Goal: Obtain resource: Download file/media

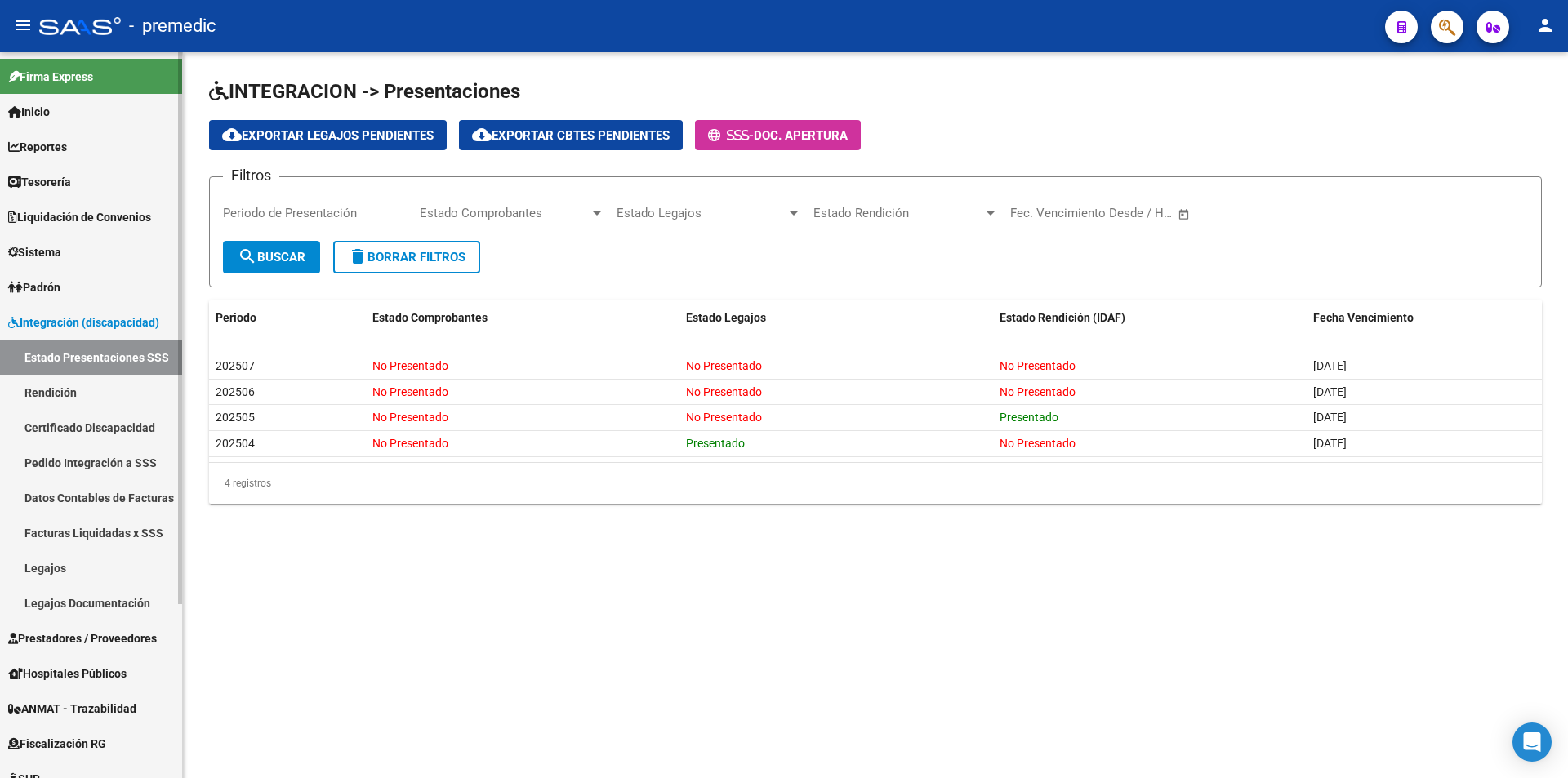
scroll to position [81, 0]
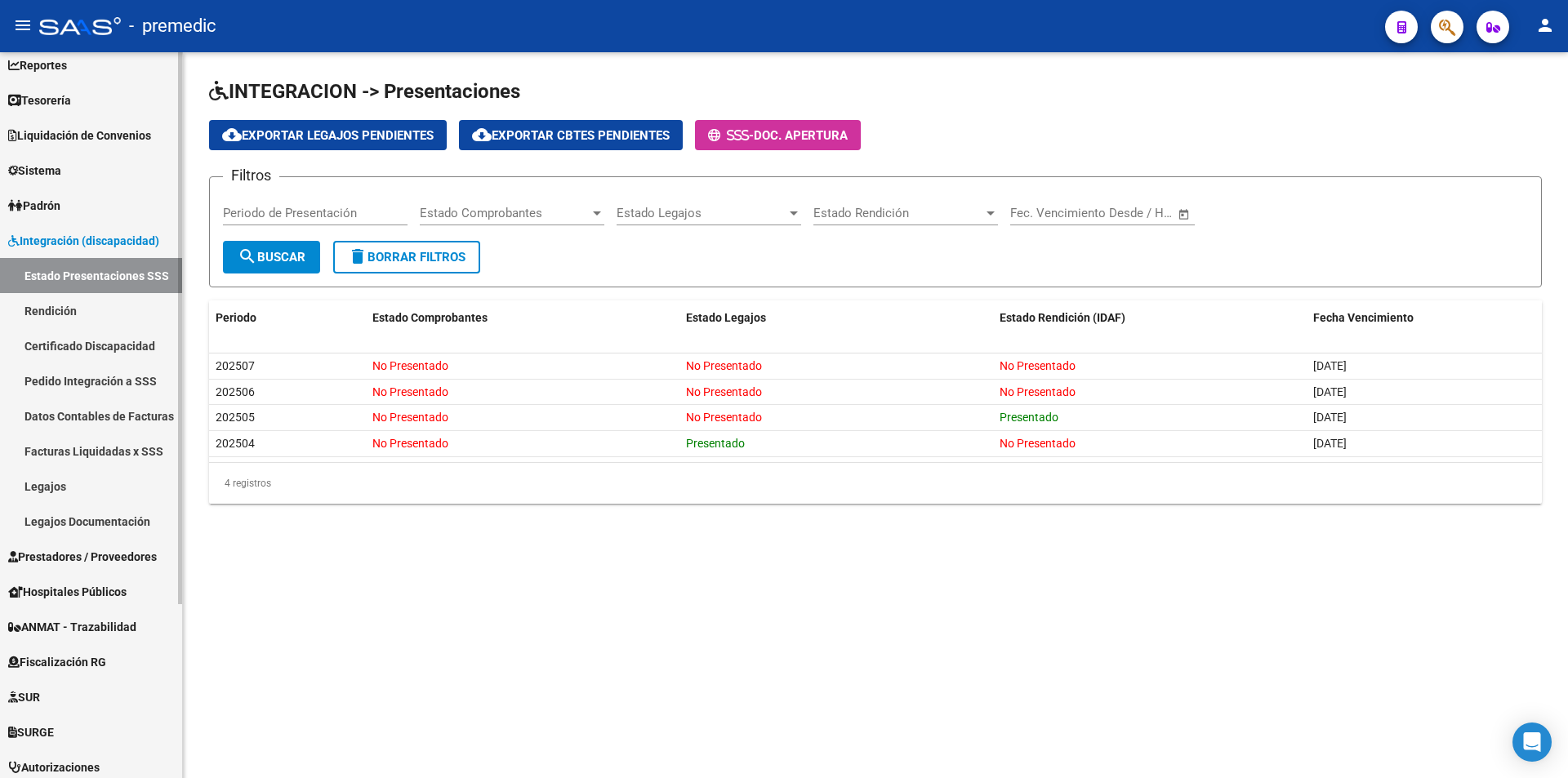
click at [58, 555] on span "Prestadores / Proveedores" at bounding box center [82, 556] width 149 height 18
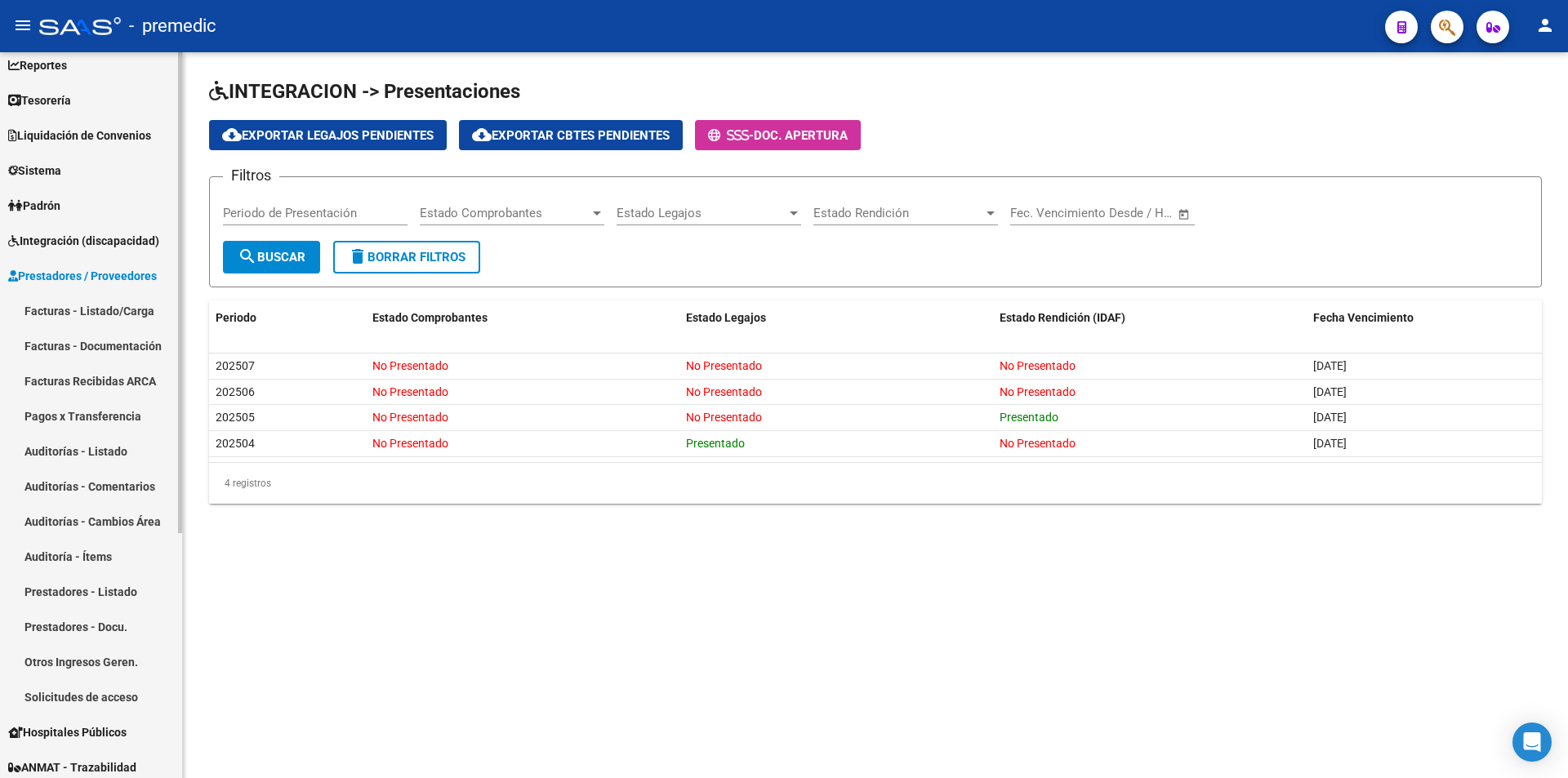
click at [54, 660] on link "Otros Ingresos Geren." at bounding box center [91, 662] width 182 height 35
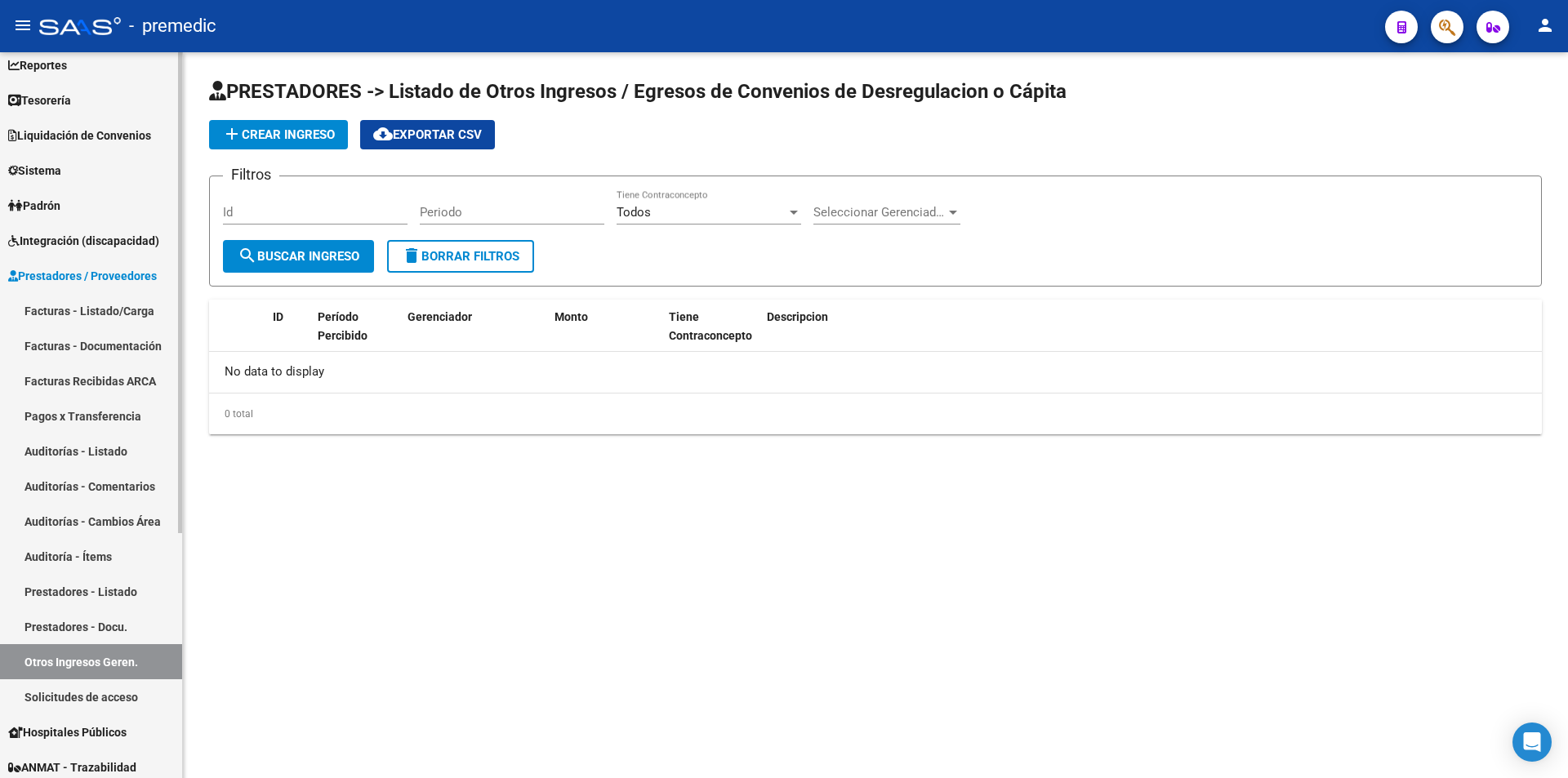
click at [58, 622] on link "Prestadores - Docu." at bounding box center [91, 627] width 182 height 35
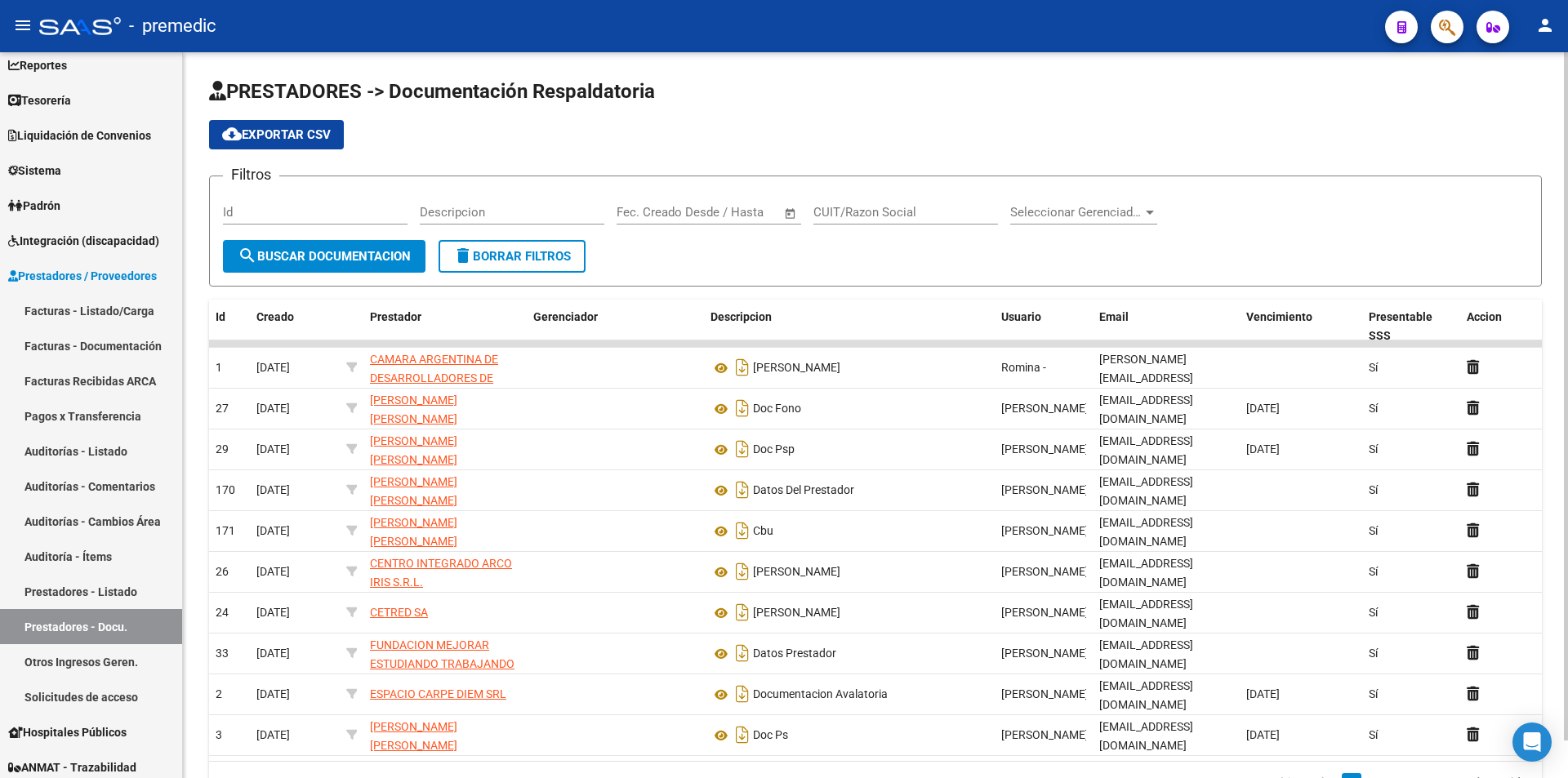
click at [888, 214] on input "CUIT/Razon Social" at bounding box center [906, 212] width 185 height 14
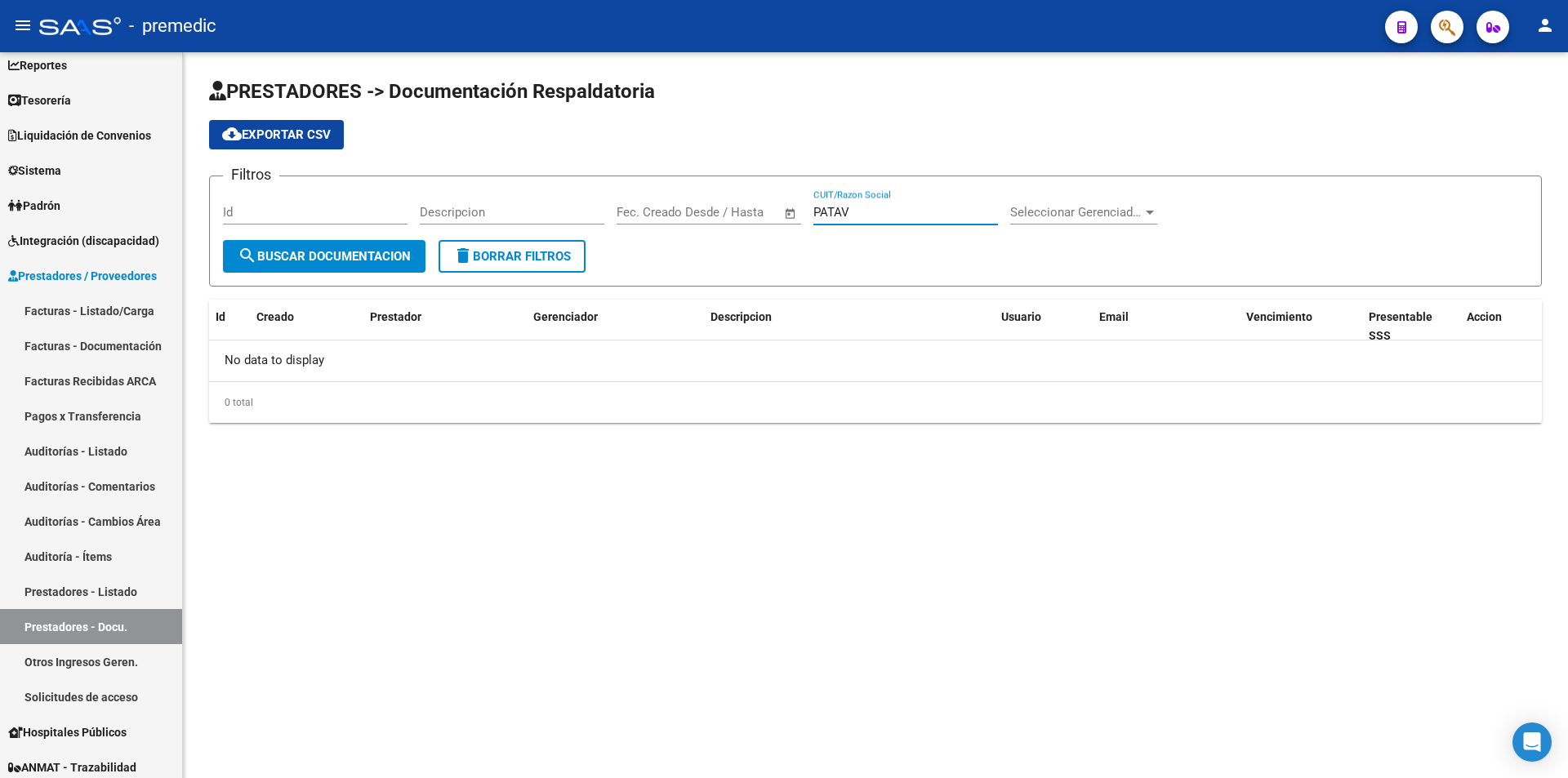
click at [823, 212] on input "PATAV" at bounding box center [906, 212] width 185 height 14
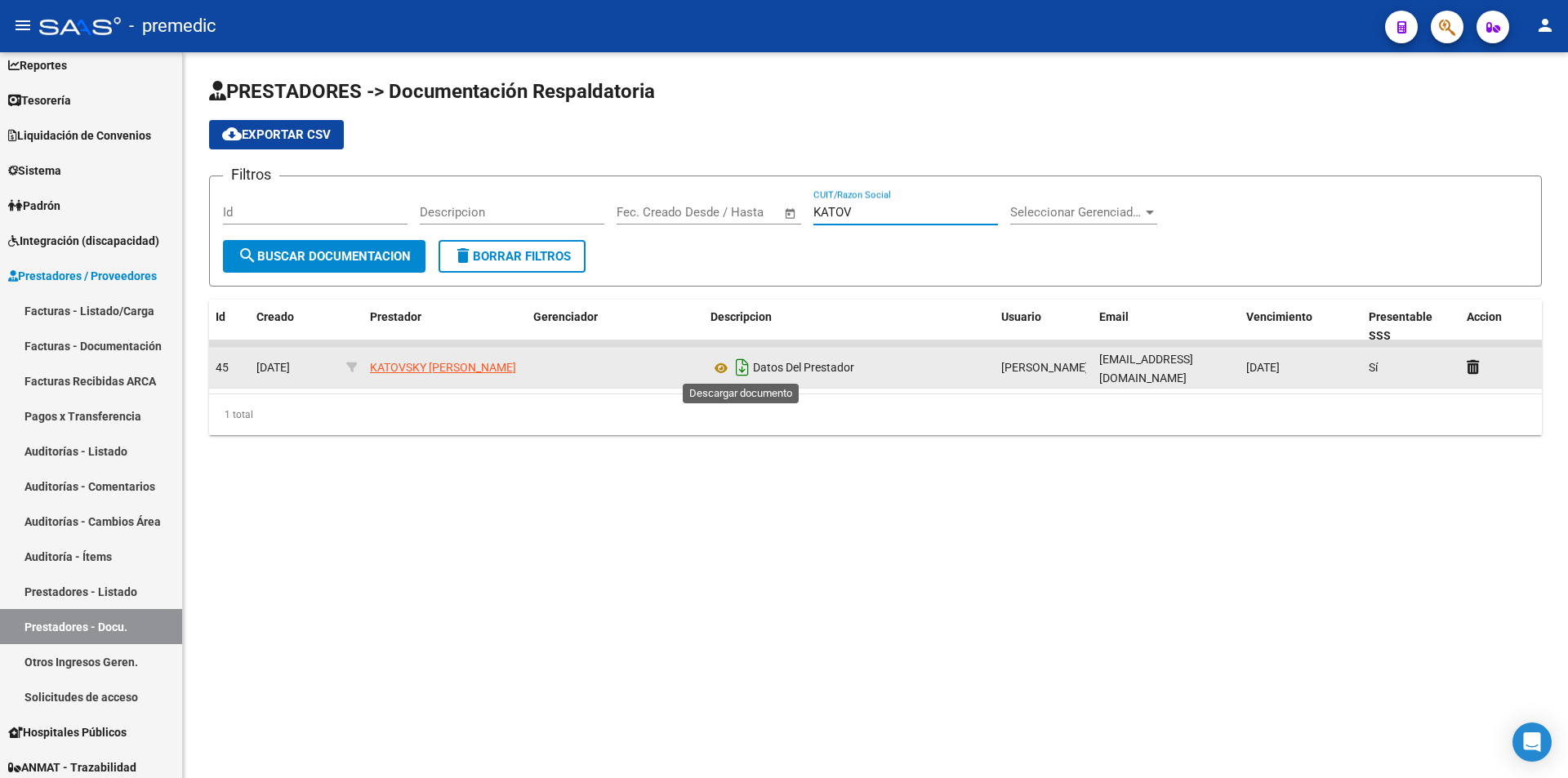
click at [739, 360] on icon "Descargar documento" at bounding box center [742, 367] width 21 height 26
click at [883, 204] on div "KATOV CUIT/Razon Social" at bounding box center [906, 207] width 185 height 35
click at [875, 217] on input "KATOV" at bounding box center [906, 212] width 185 height 14
type input "K"
click at [741, 365] on icon "Descargar documento" at bounding box center [742, 367] width 21 height 26
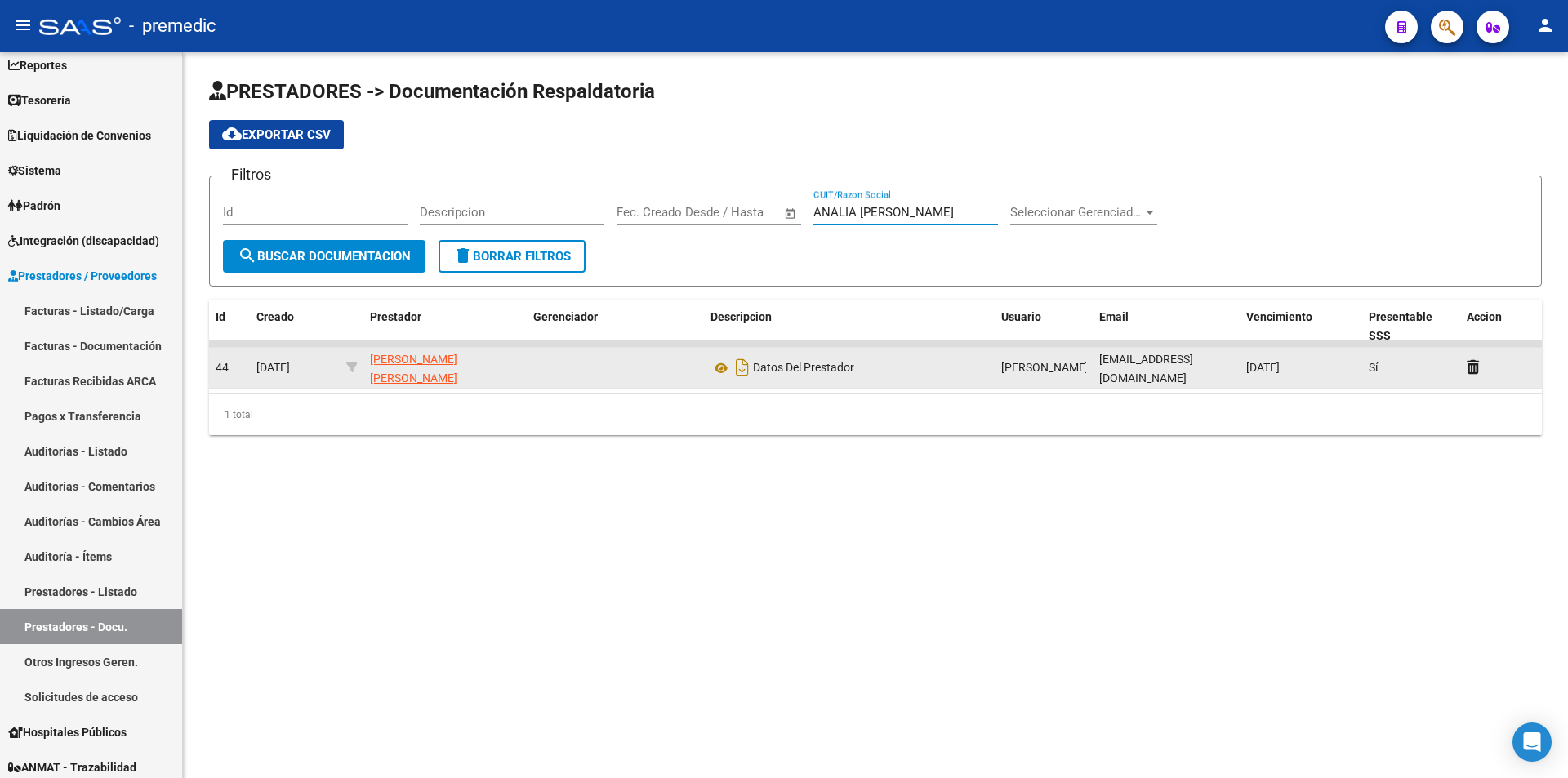
drag, startPoint x: 902, startPoint y: 210, endPoint x: 786, endPoint y: 216, distance: 116.2
click at [786, 216] on div "Filtros Id Descripcion Fecha inicio – Fecha fin Fec. Creado Desde / Hasta ANALI…" at bounding box center [875, 214] width 1305 height 50
click at [743, 365] on icon "Descargar documento" at bounding box center [742, 367] width 21 height 26
drag, startPoint x: 915, startPoint y: 211, endPoint x: 814, endPoint y: 215, distance: 101.1
click at [814, 215] on input "[PERSON_NAME] [PERSON_NAME]" at bounding box center [906, 212] width 185 height 14
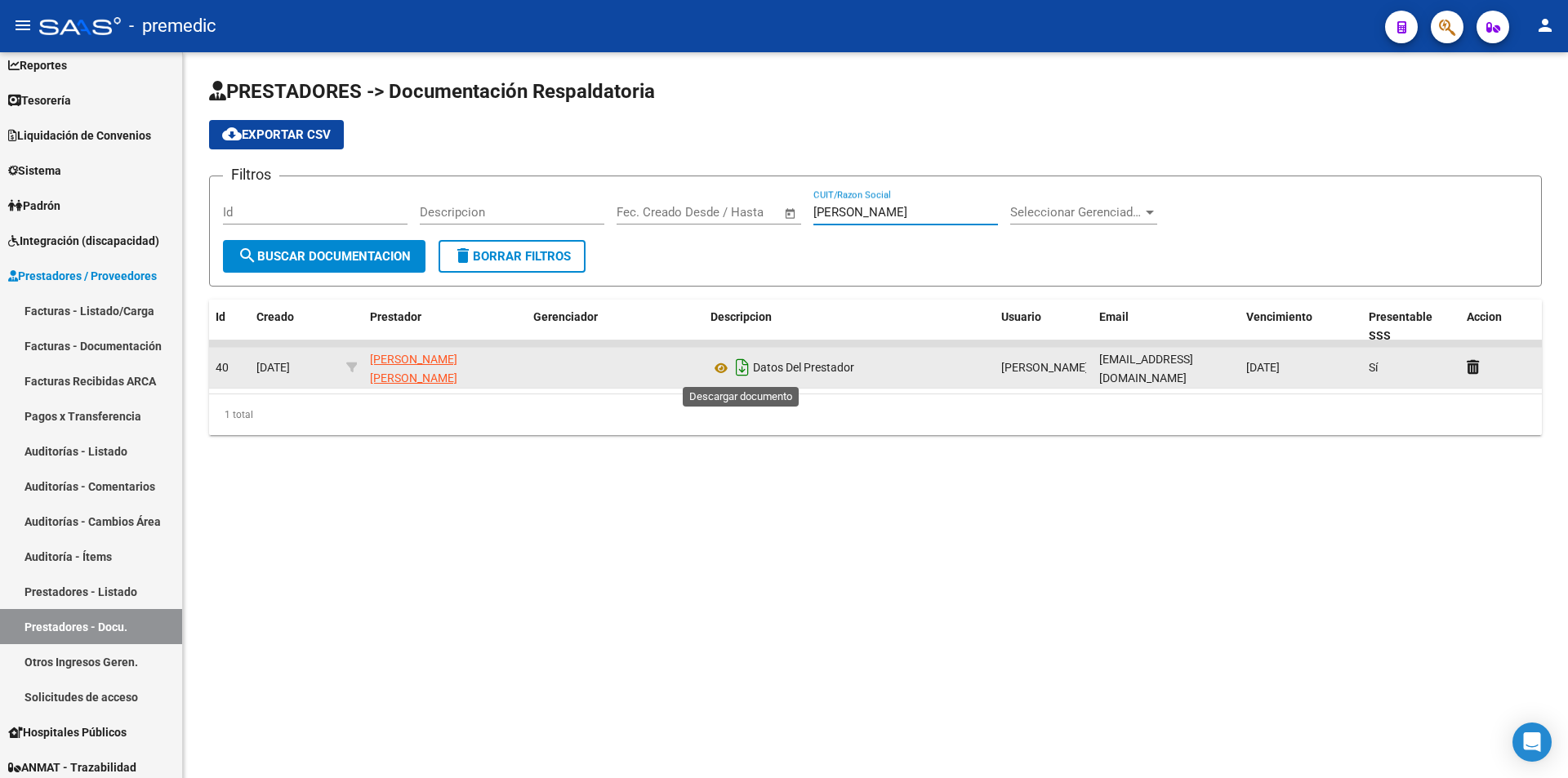
click at [741, 367] on icon "Descargar documento" at bounding box center [742, 367] width 21 height 26
click at [883, 218] on input "[PERSON_NAME]" at bounding box center [906, 212] width 185 height 14
type input "m"
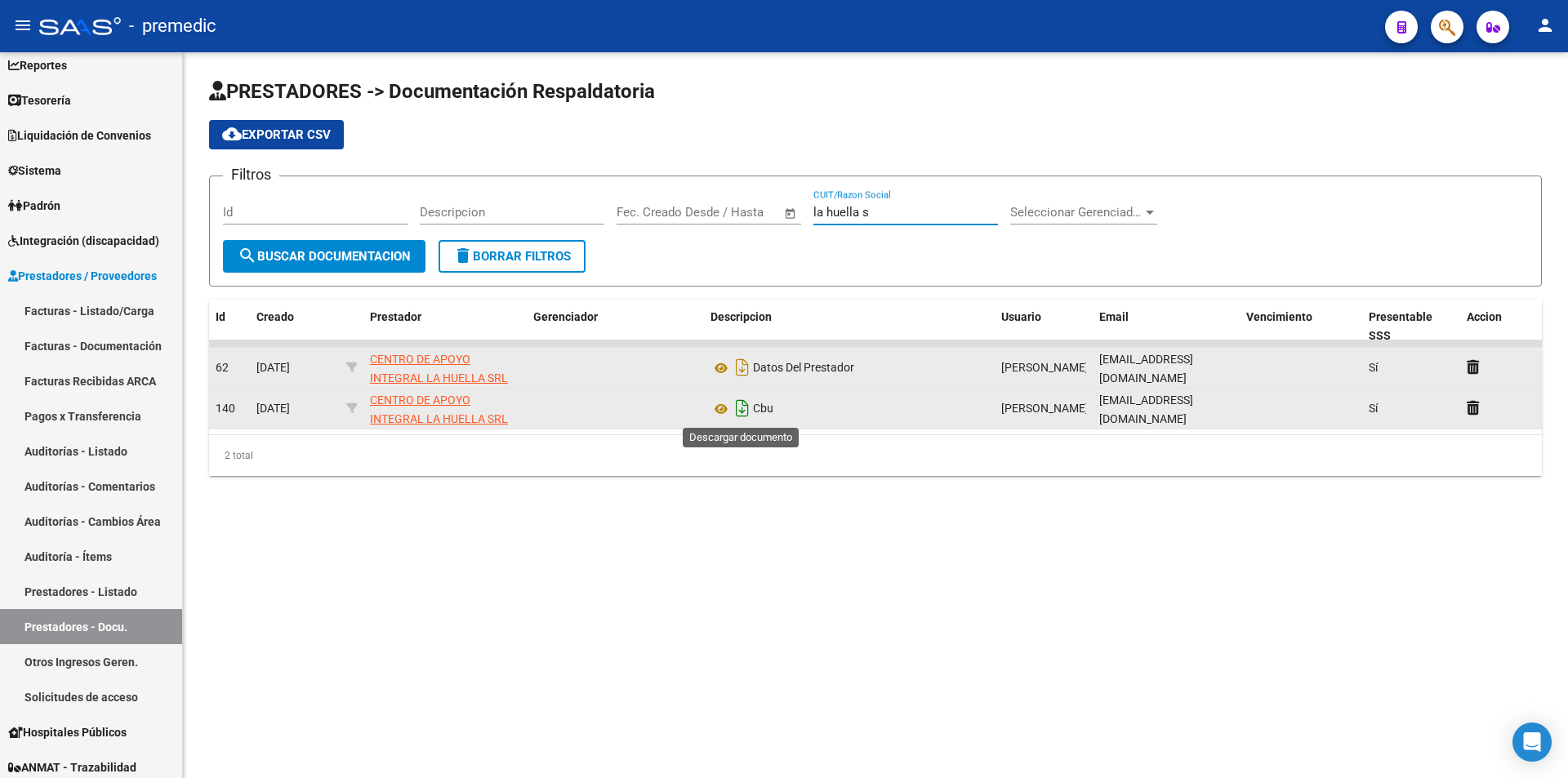
type input "la huella s"
click at [740, 411] on icon "Descargar documento" at bounding box center [742, 407] width 21 height 26
click at [744, 365] on icon "Descargar documento" at bounding box center [742, 367] width 21 height 26
click at [741, 411] on icon "Descargar documento" at bounding box center [742, 407] width 21 height 26
